Goal: Navigation & Orientation: Find specific page/section

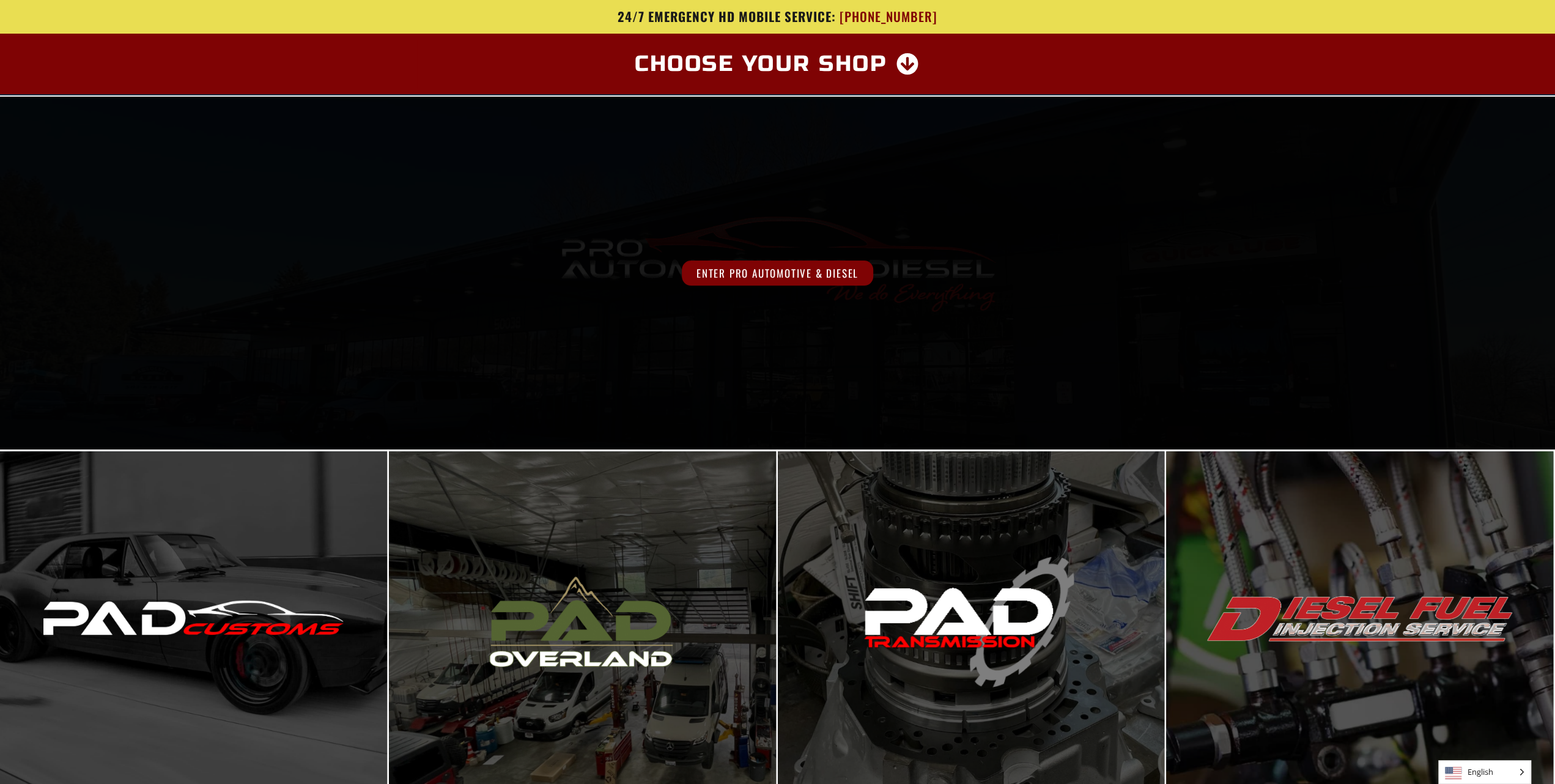
click at [715, 227] on div "Enter Pro Automotive & Diesel" at bounding box center [777, 273] width 1555 height 353
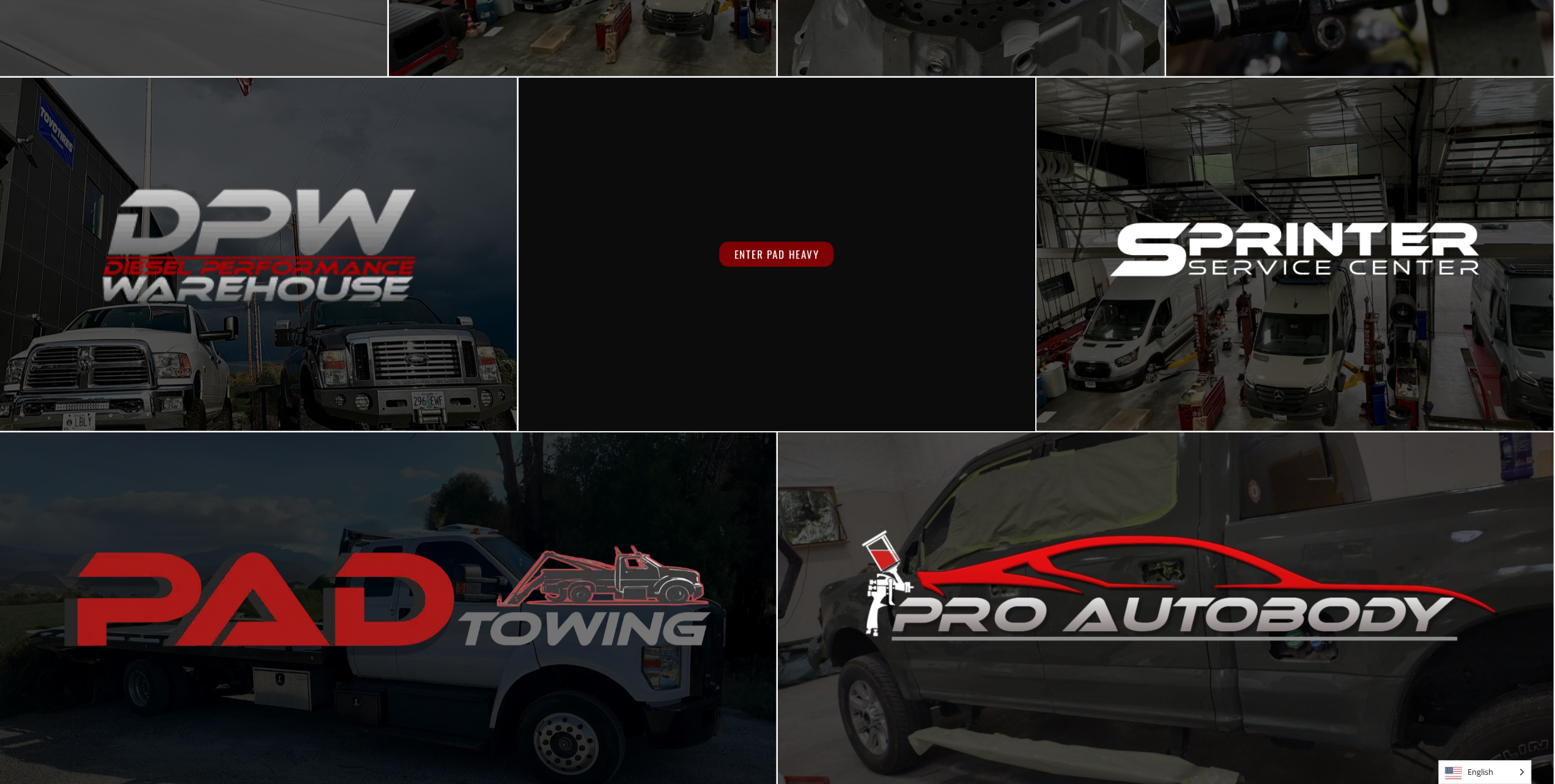
scroll to position [423, 0]
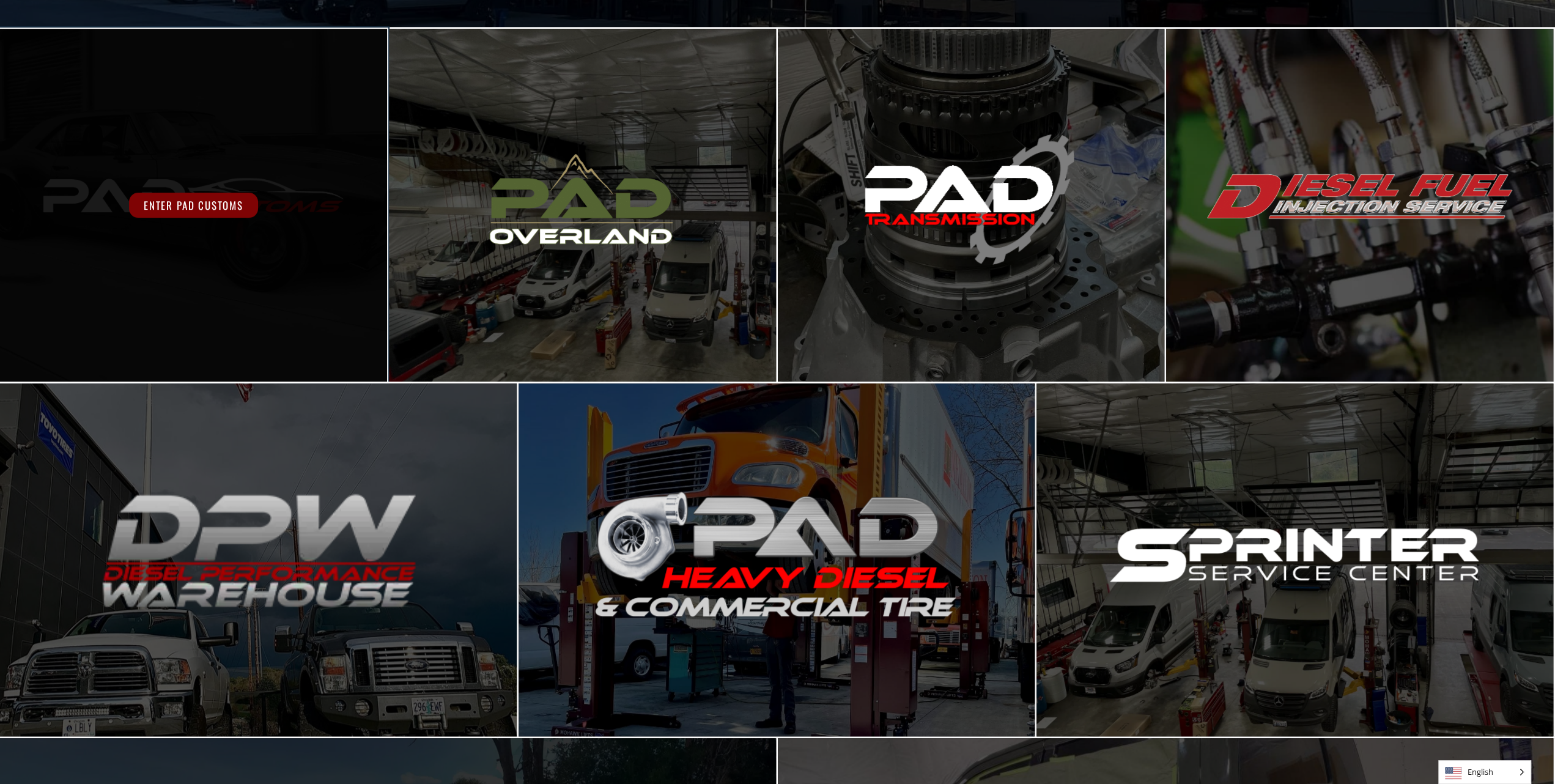
click at [297, 205] on div "Enter PAD Customs" at bounding box center [193, 205] width 310 height 25
click at [209, 209] on span "Enter PAD Customs" at bounding box center [193, 205] width 129 height 25
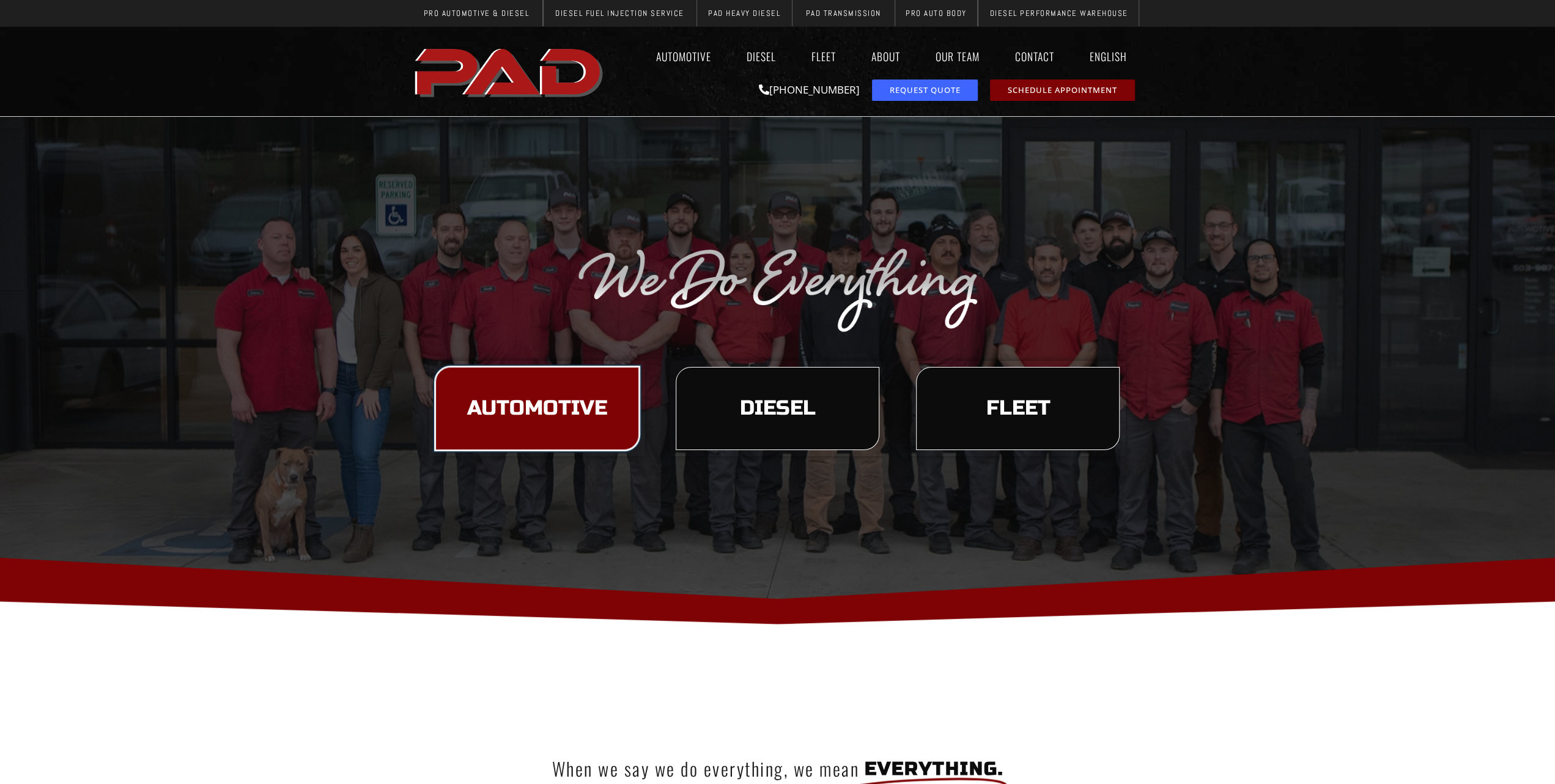
click at [565, 404] on span "Automotive" at bounding box center [538, 409] width 140 height 21
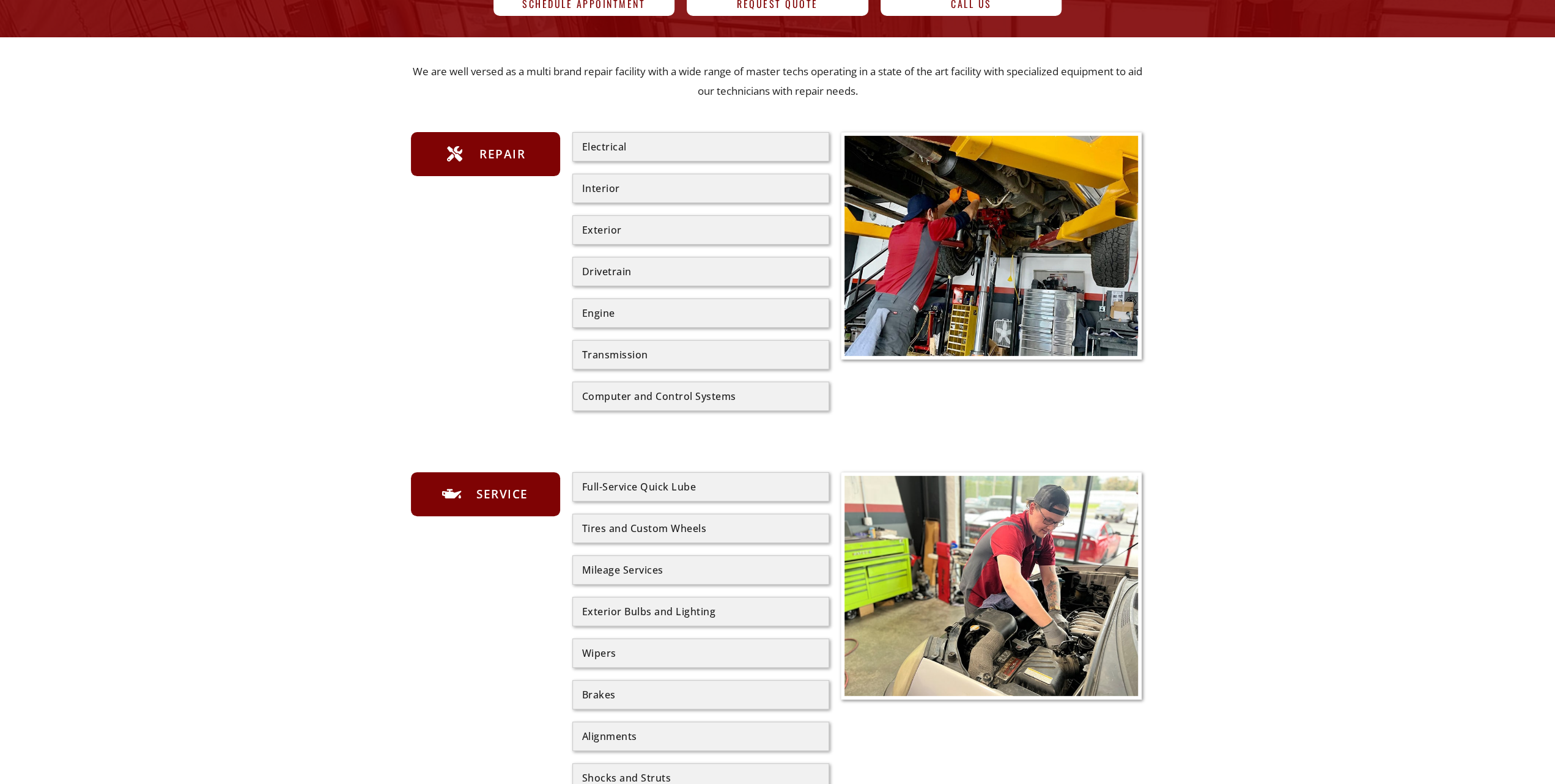
scroll to position [18, 0]
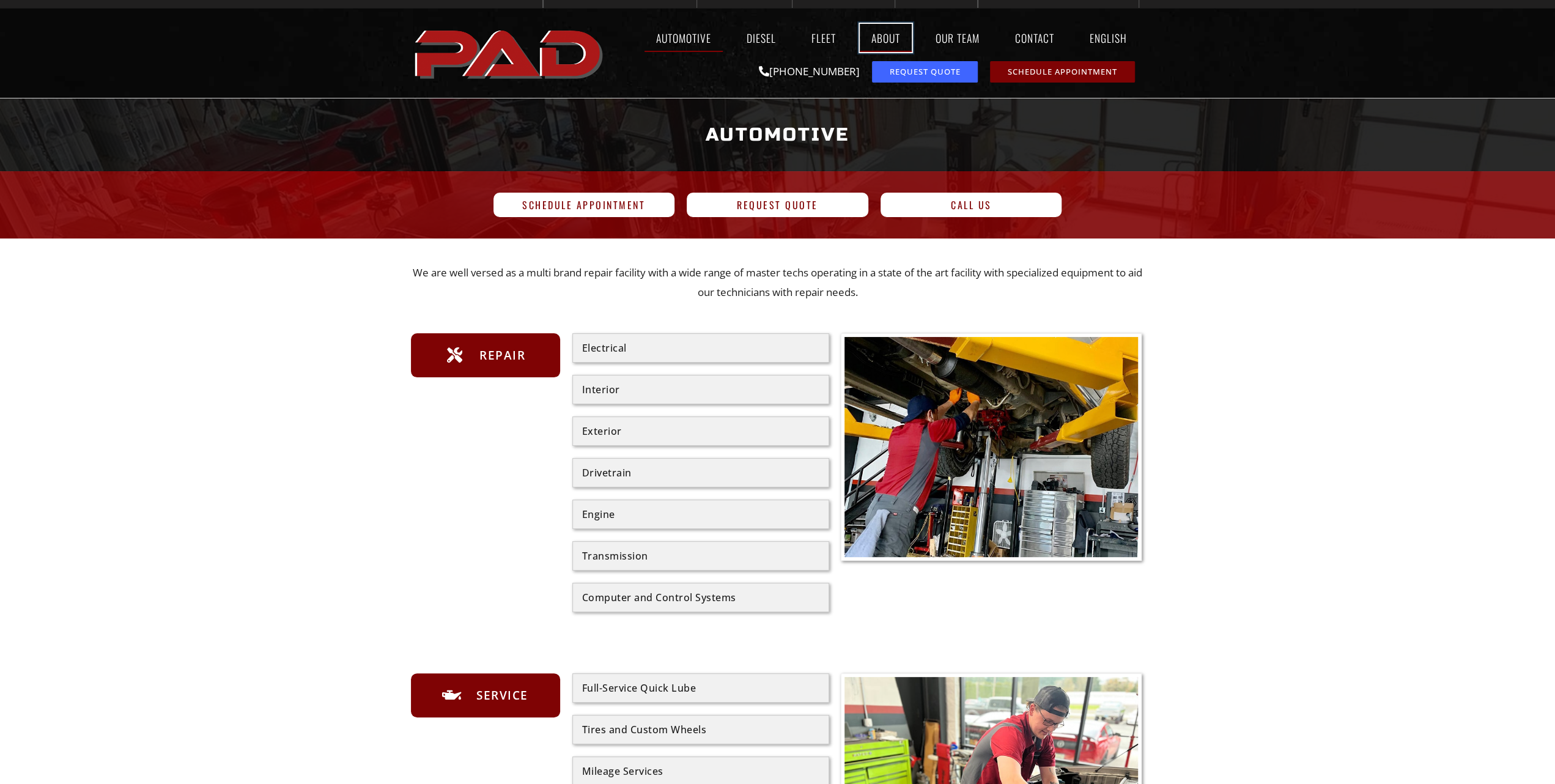
click at [886, 39] on link "About" at bounding box center [885, 38] width 52 height 28
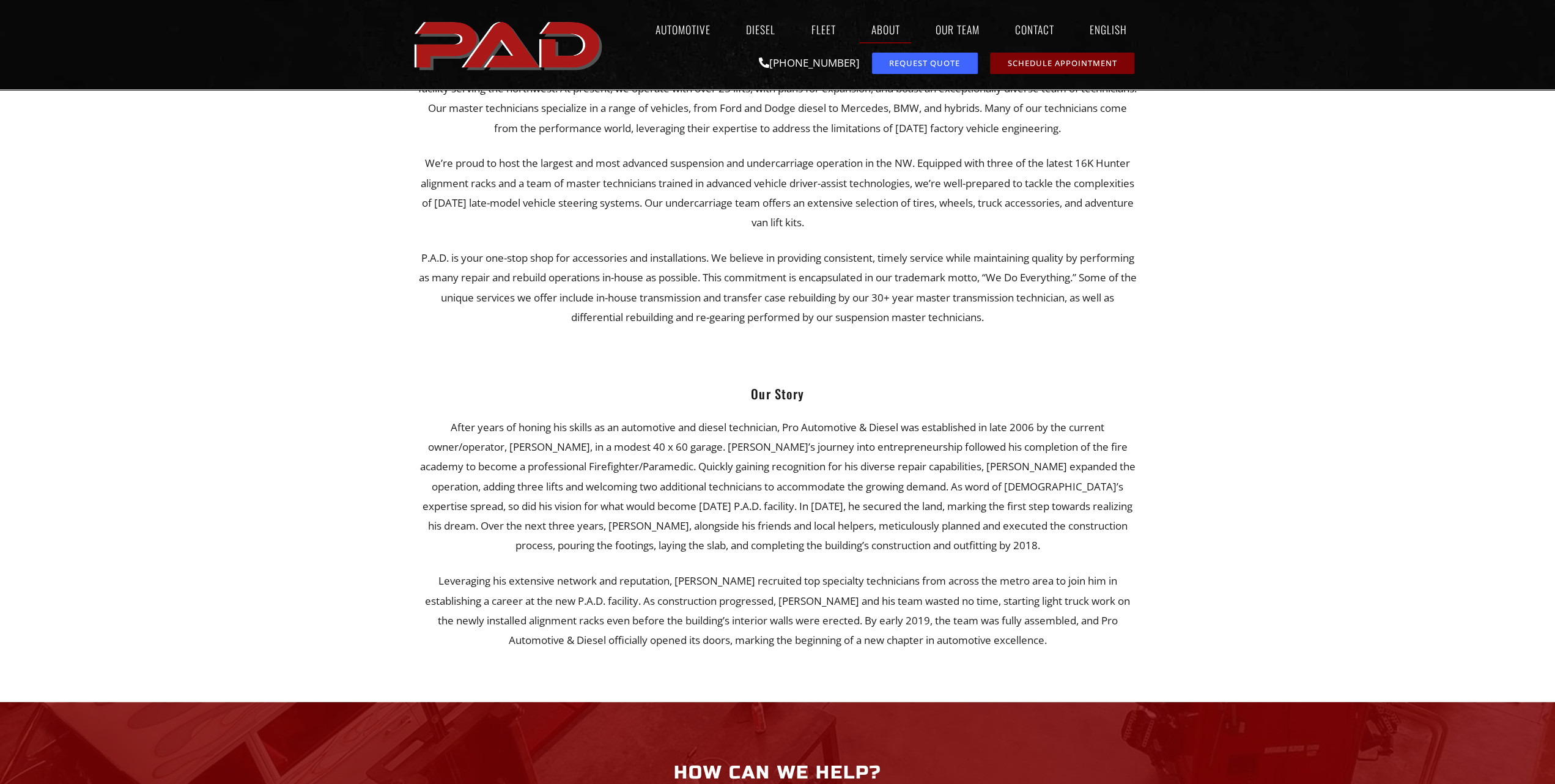
scroll to position [489, 0]
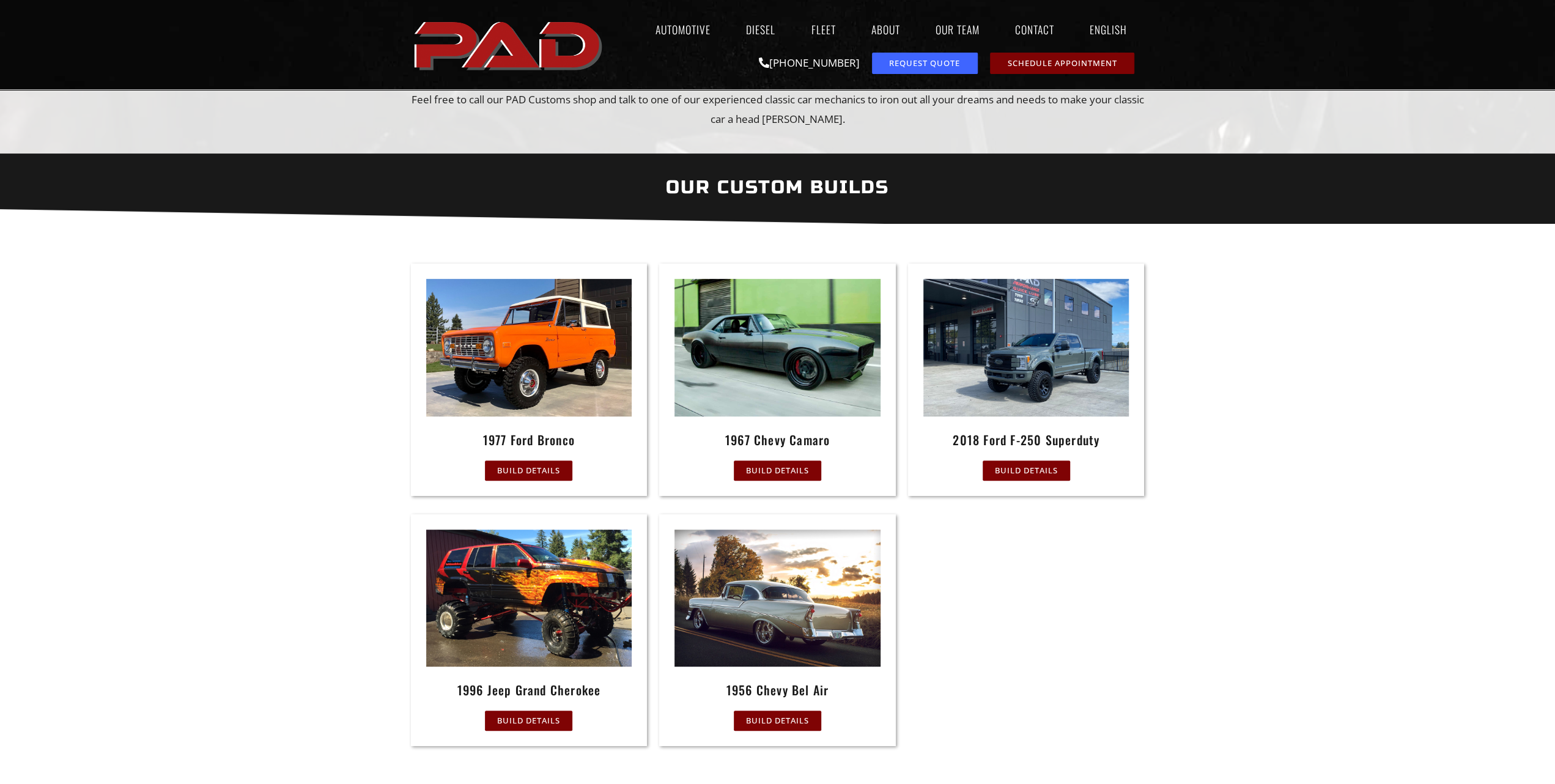
scroll to position [550, 0]
